Goal: Check status: Check status

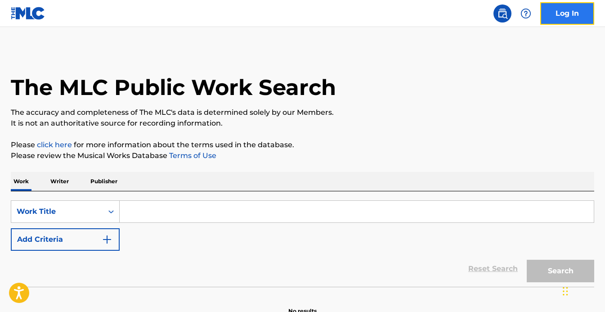
click at [560, 20] on link "Log In" at bounding box center [567, 13] width 54 height 23
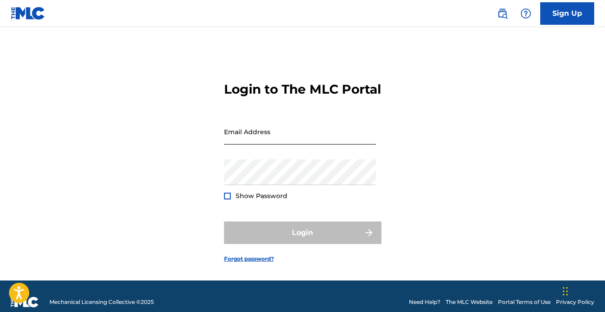
click at [282, 144] on input "Email Address" at bounding box center [300, 132] width 152 height 26
click at [239, 200] on div "Password Show Password" at bounding box center [300, 179] width 152 height 41
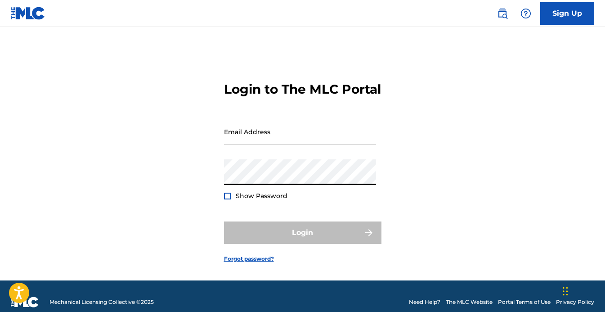
type input "[EMAIL_ADDRESS][DOMAIN_NAME]"
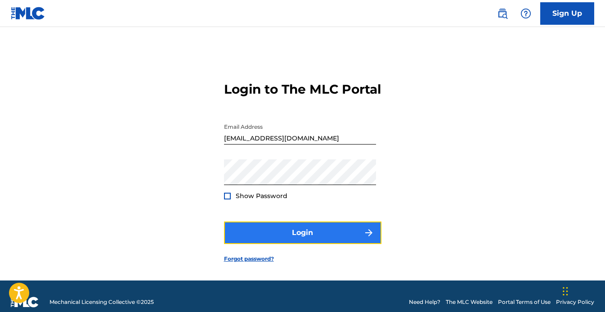
click at [249, 242] on button "Login" at bounding box center [303, 232] width 158 height 23
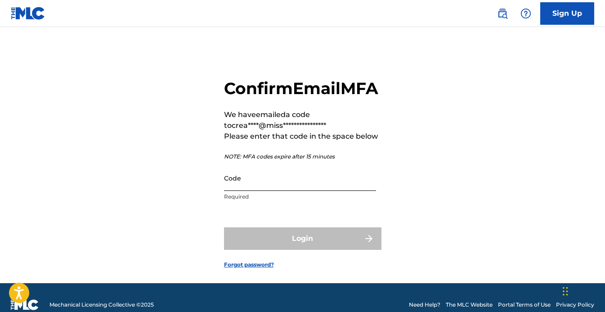
click at [314, 191] on input "Code" at bounding box center [300, 178] width 152 height 26
paste input "419860"
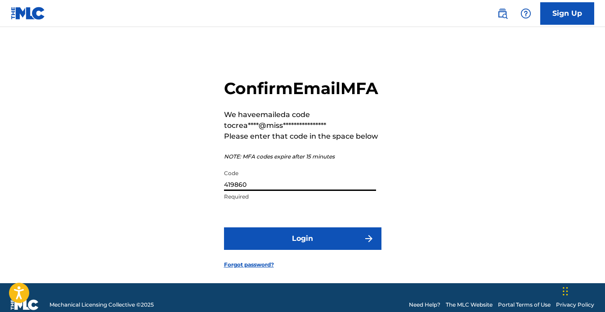
type input "419860"
click at [313, 276] on form "**********" at bounding box center [303, 167] width 158 height 234
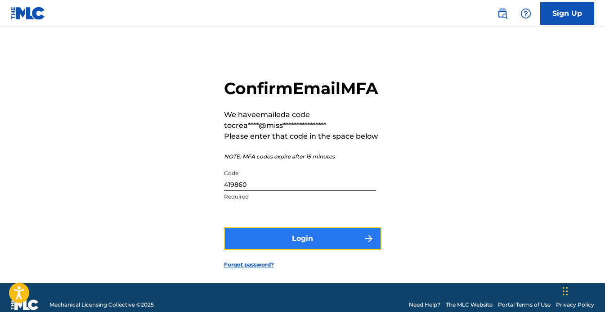
click at [315, 250] on button "Login" at bounding box center [303, 238] width 158 height 23
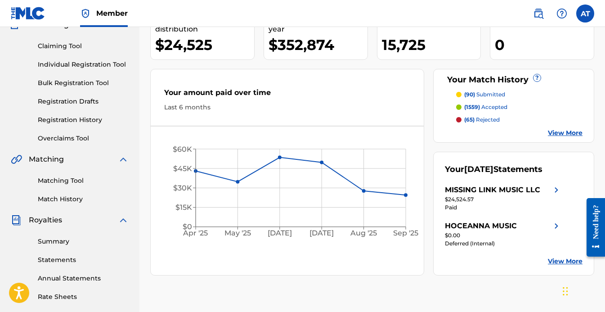
scroll to position [74, 0]
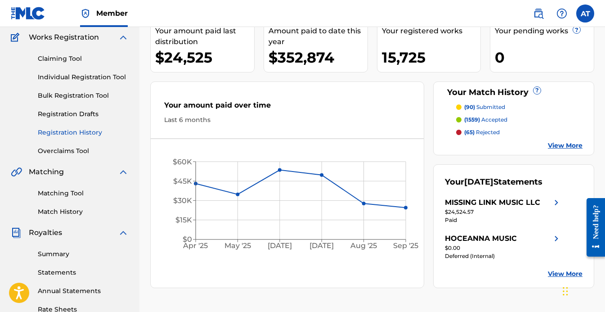
click at [84, 131] on link "Registration History" at bounding box center [83, 132] width 91 height 9
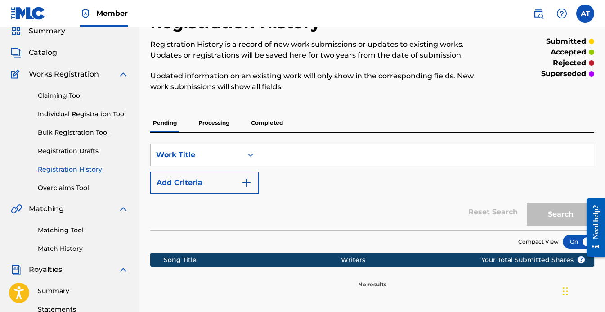
scroll to position [32, 0]
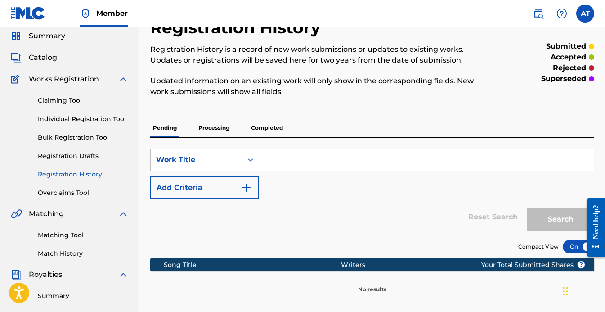
click at [216, 129] on p "Processing" at bounding box center [214, 127] width 36 height 19
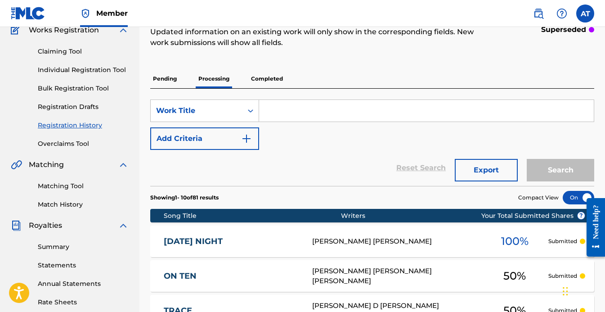
scroll to position [90, 0]
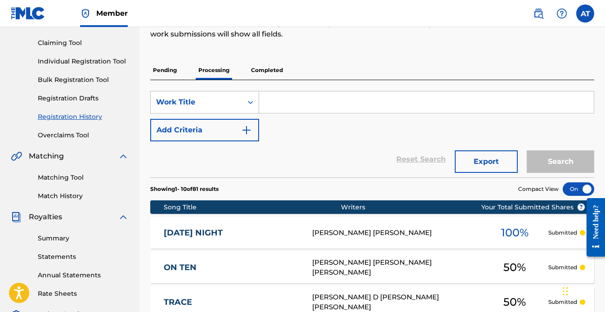
click at [267, 72] on p "Completed" at bounding box center [266, 70] width 37 height 19
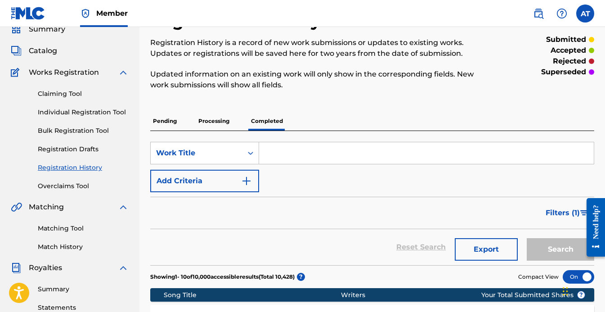
scroll to position [44, 0]
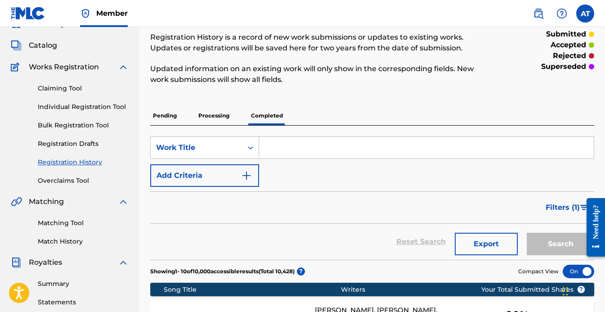
click at [310, 149] on input "Search Form" at bounding box center [426, 148] width 335 height 22
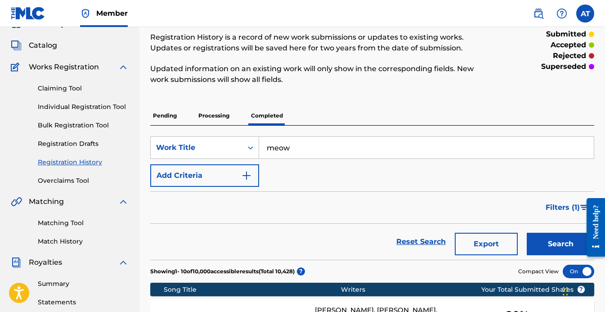
type input "meow"
click at [527, 233] on button "Search" at bounding box center [561, 244] width 68 height 23
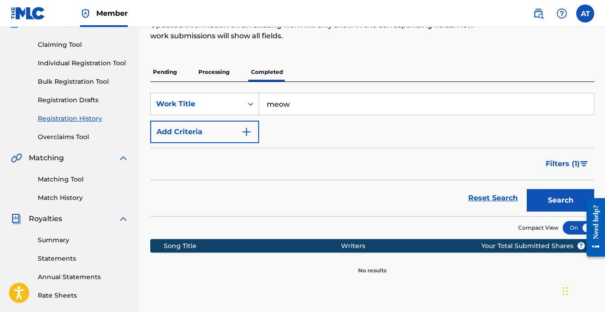
scroll to position [54, 0]
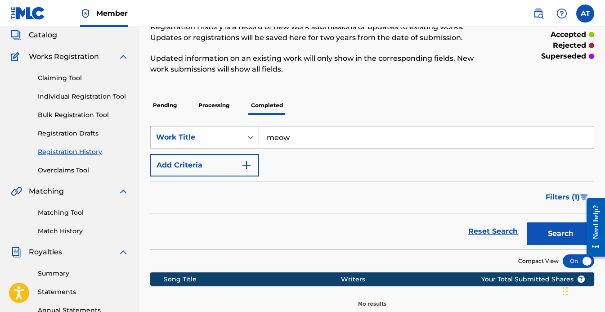
click at [223, 114] on p "Processing" at bounding box center [214, 105] width 36 height 19
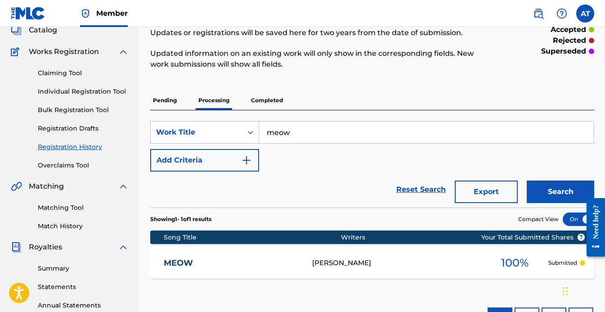
scroll to position [57, 0]
